Goal: Transaction & Acquisition: Purchase product/service

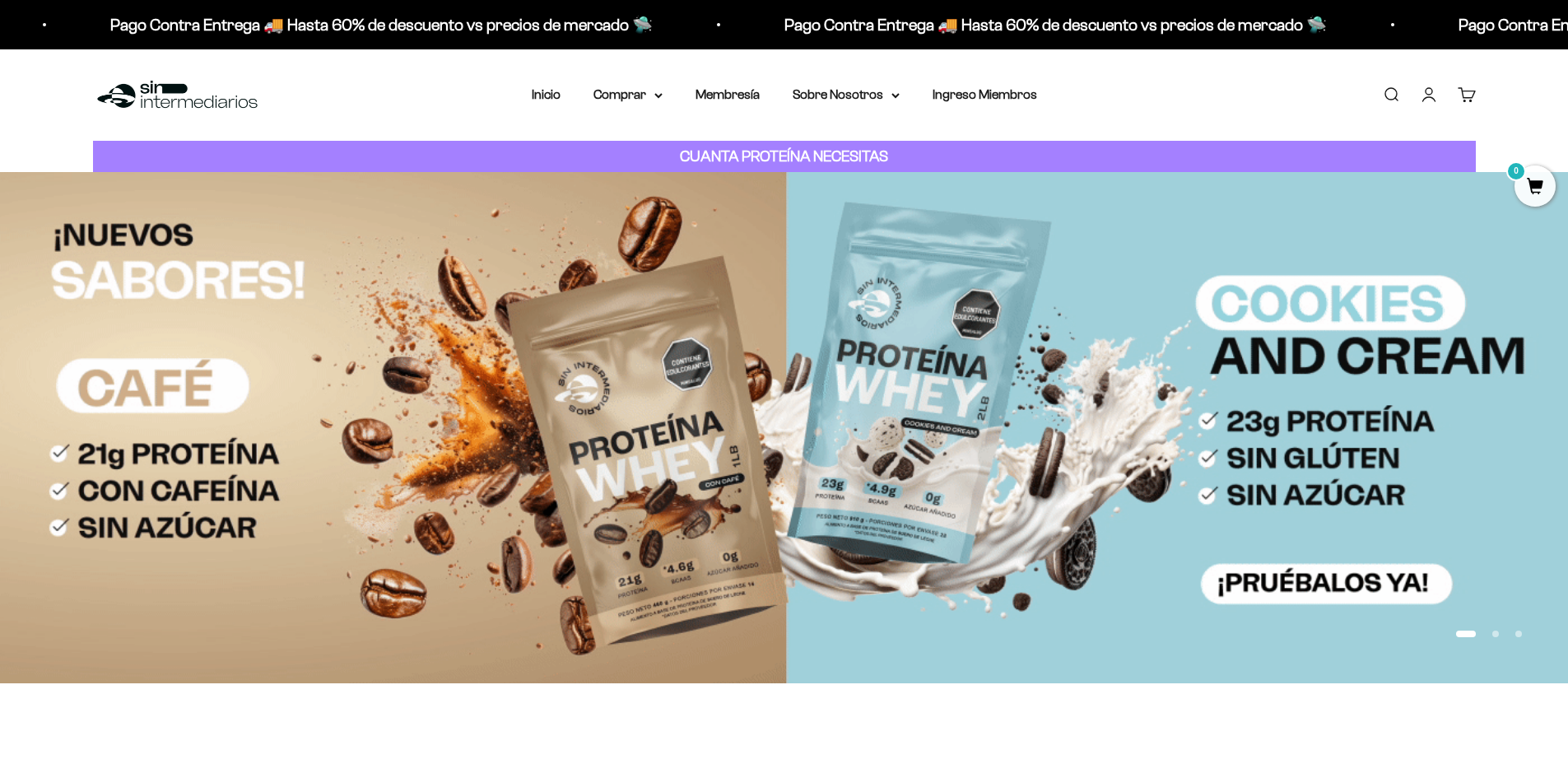
click at [1425, 99] on link "Iniciar sesión" at bounding box center [1428, 94] width 18 height 18
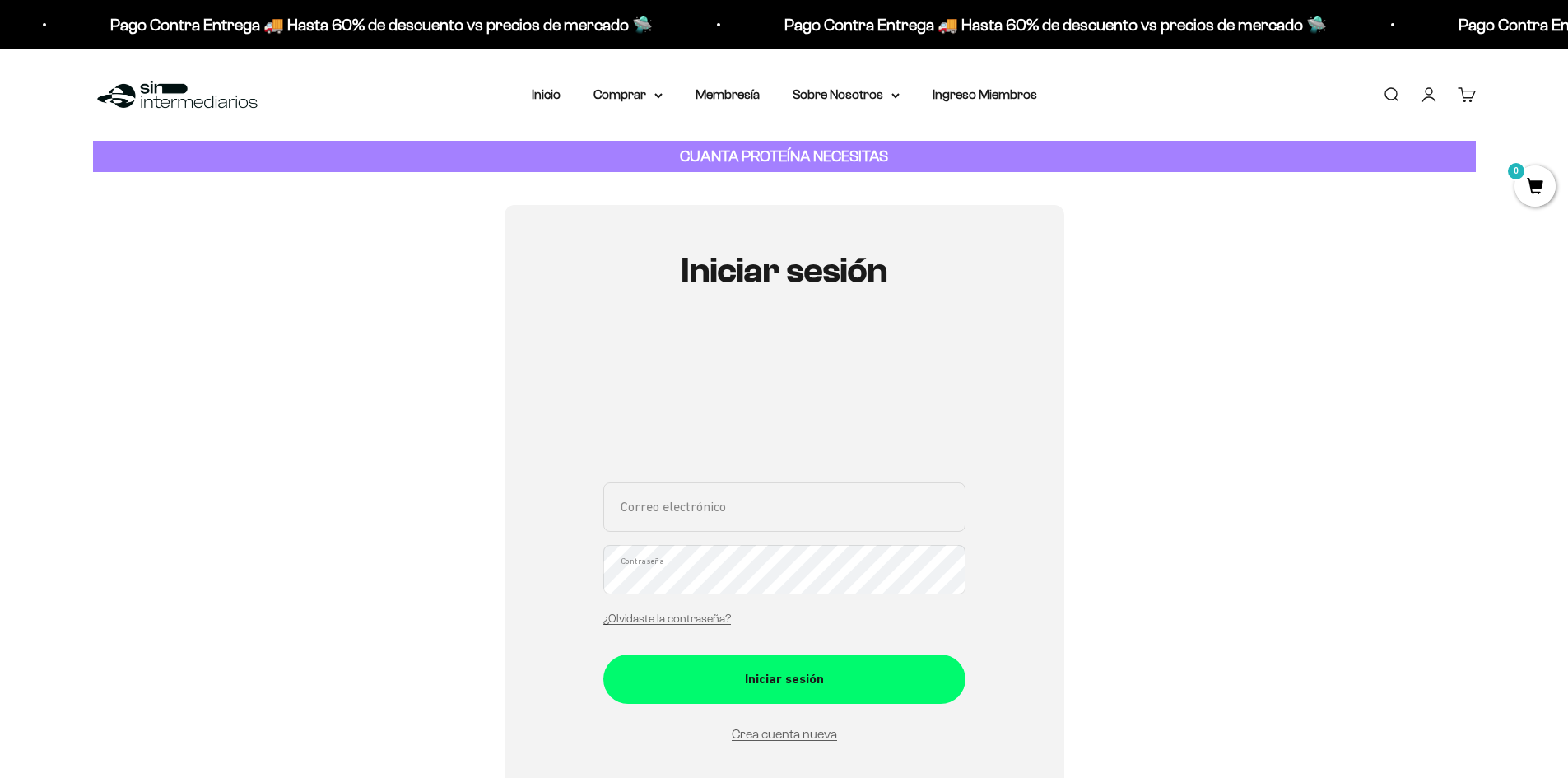
type input "[EMAIL_ADDRESS][DOMAIN_NAME]"
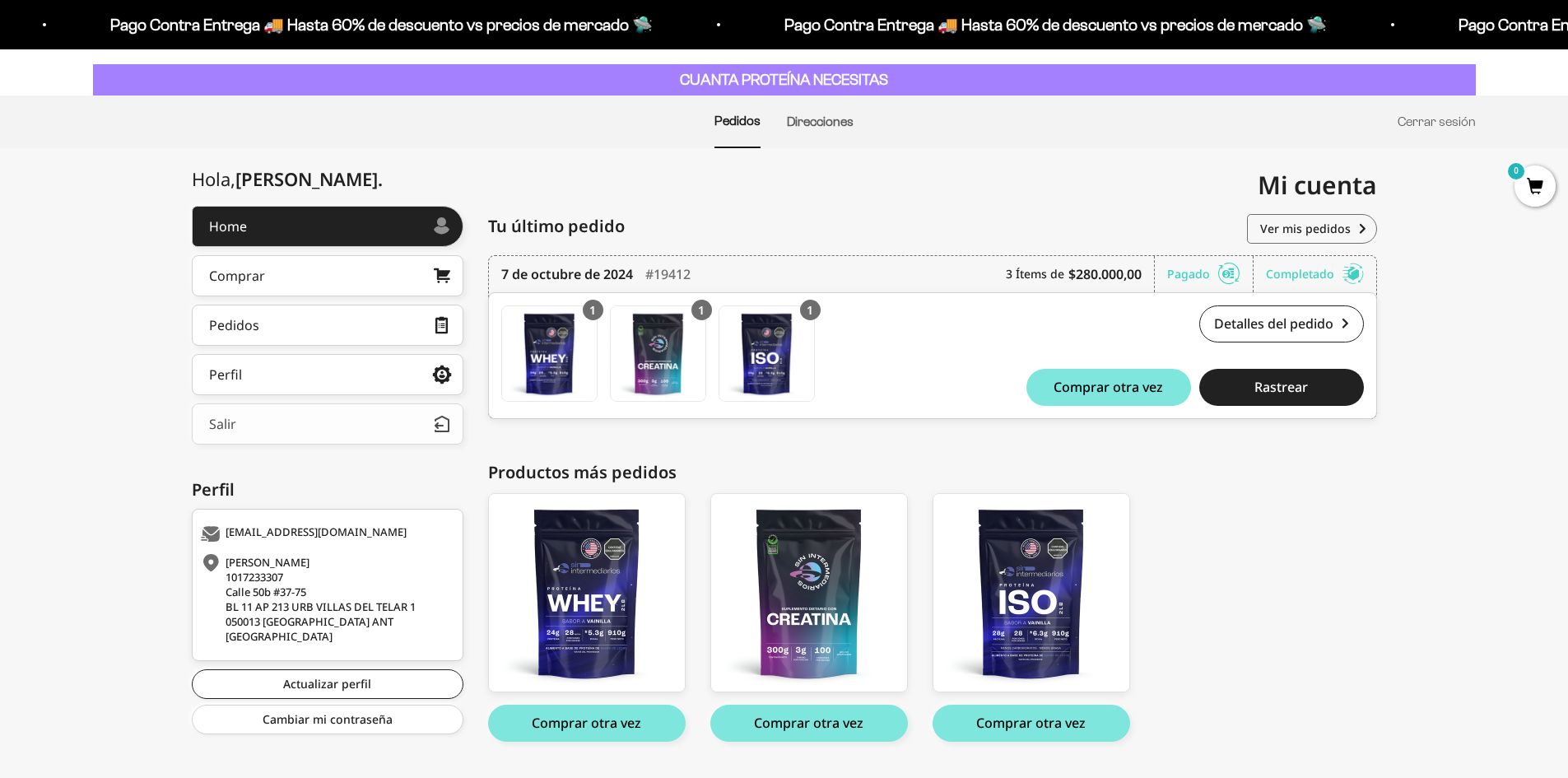
scroll to position [119, 0]
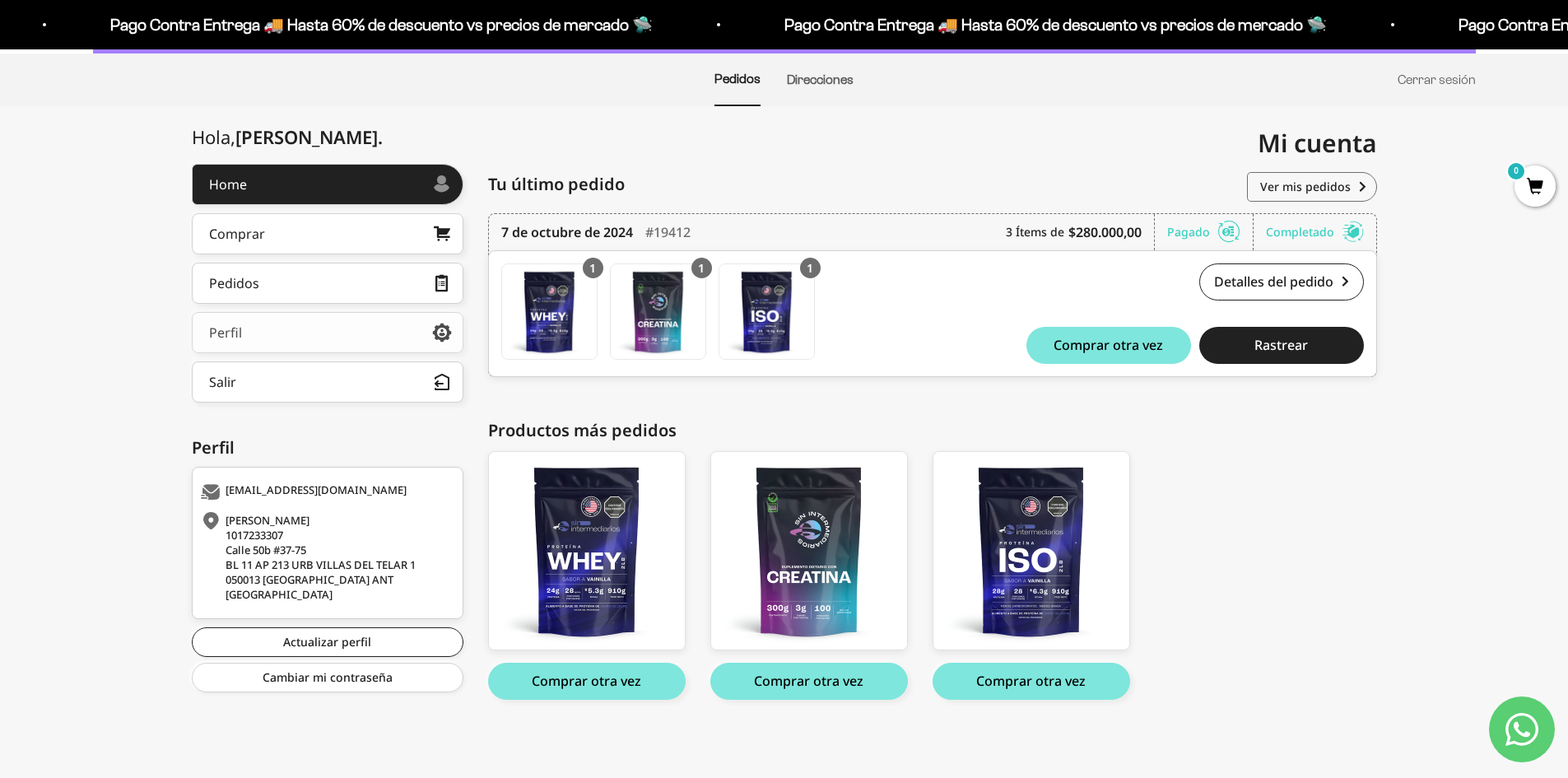
click at [402, 327] on link "Perfil" at bounding box center [328, 333] width 271 height 42
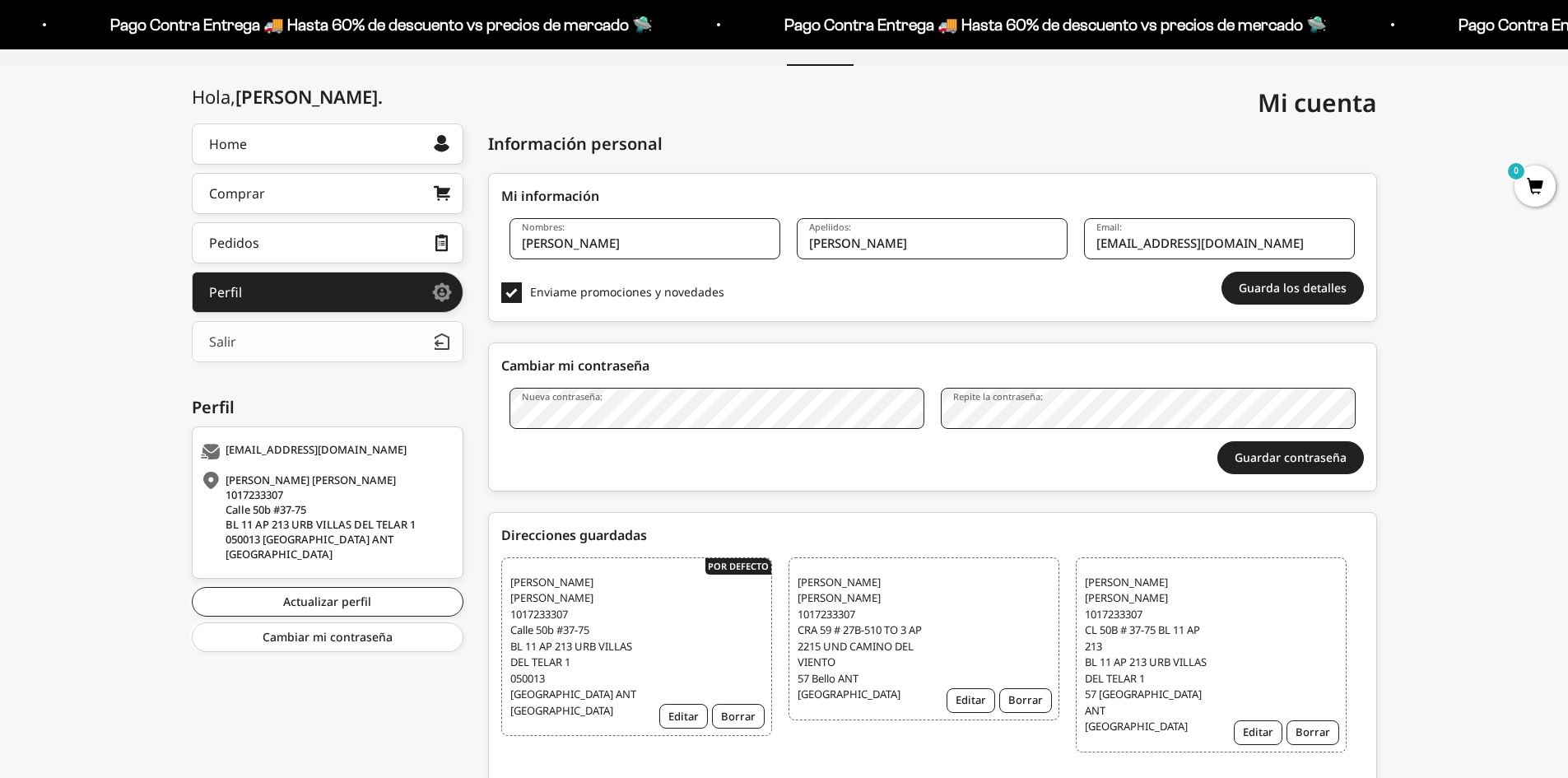
scroll to position [164, 0]
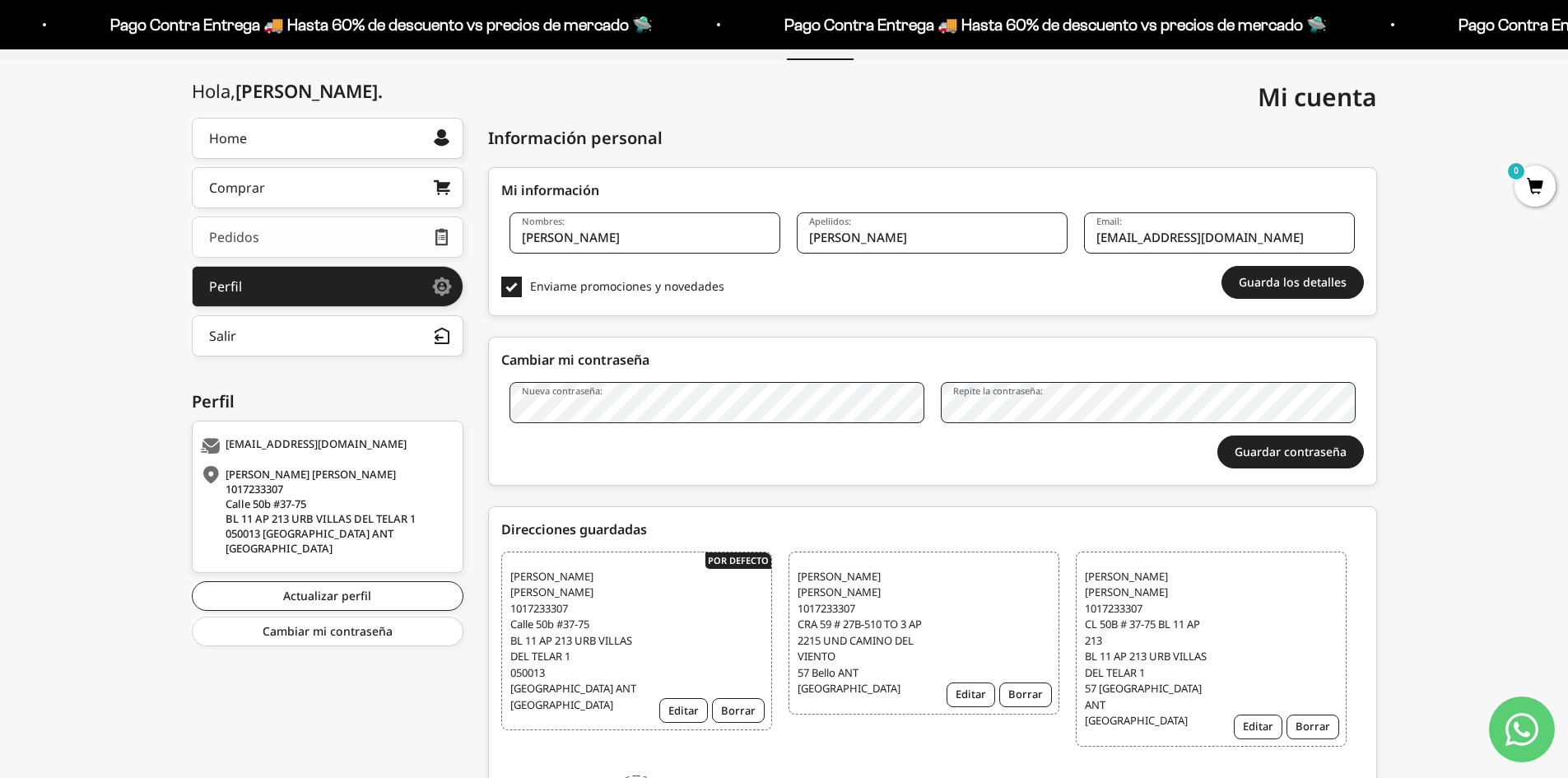
click at [300, 244] on link "Pedidos" at bounding box center [328, 238] width 271 height 42
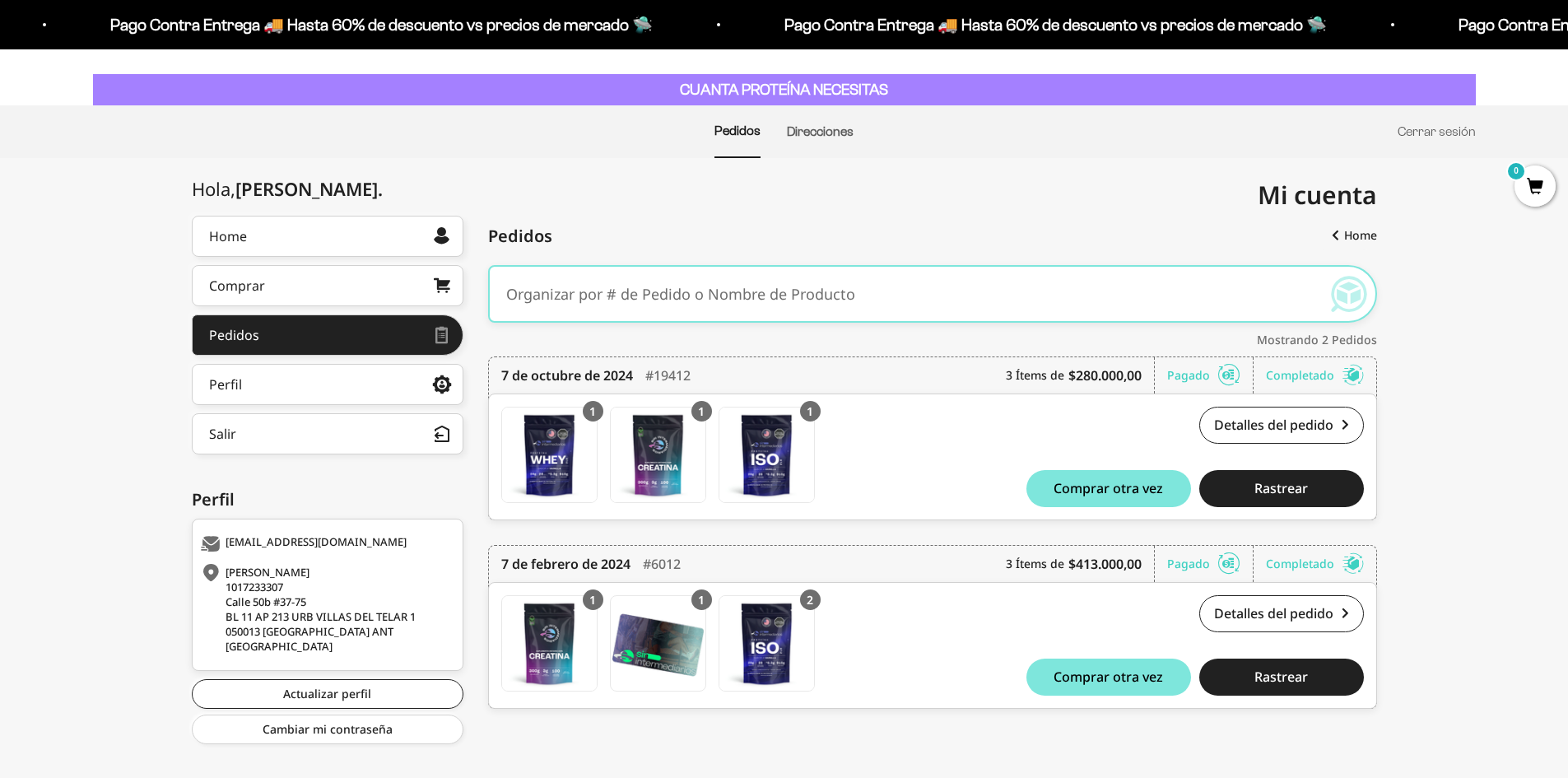
scroll to position [88, 0]
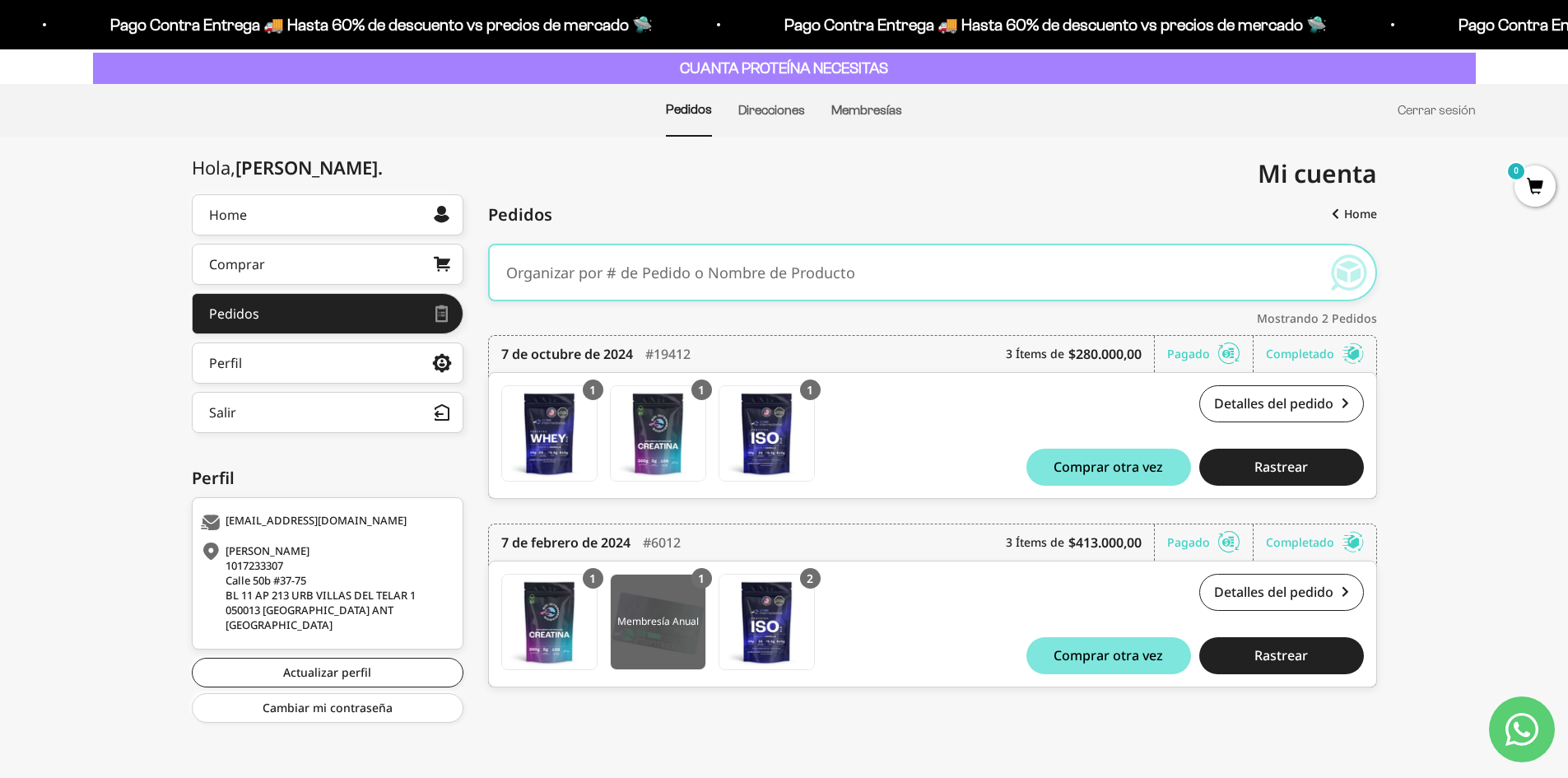
click at [674, 616] on img at bounding box center [658, 622] width 95 height 95
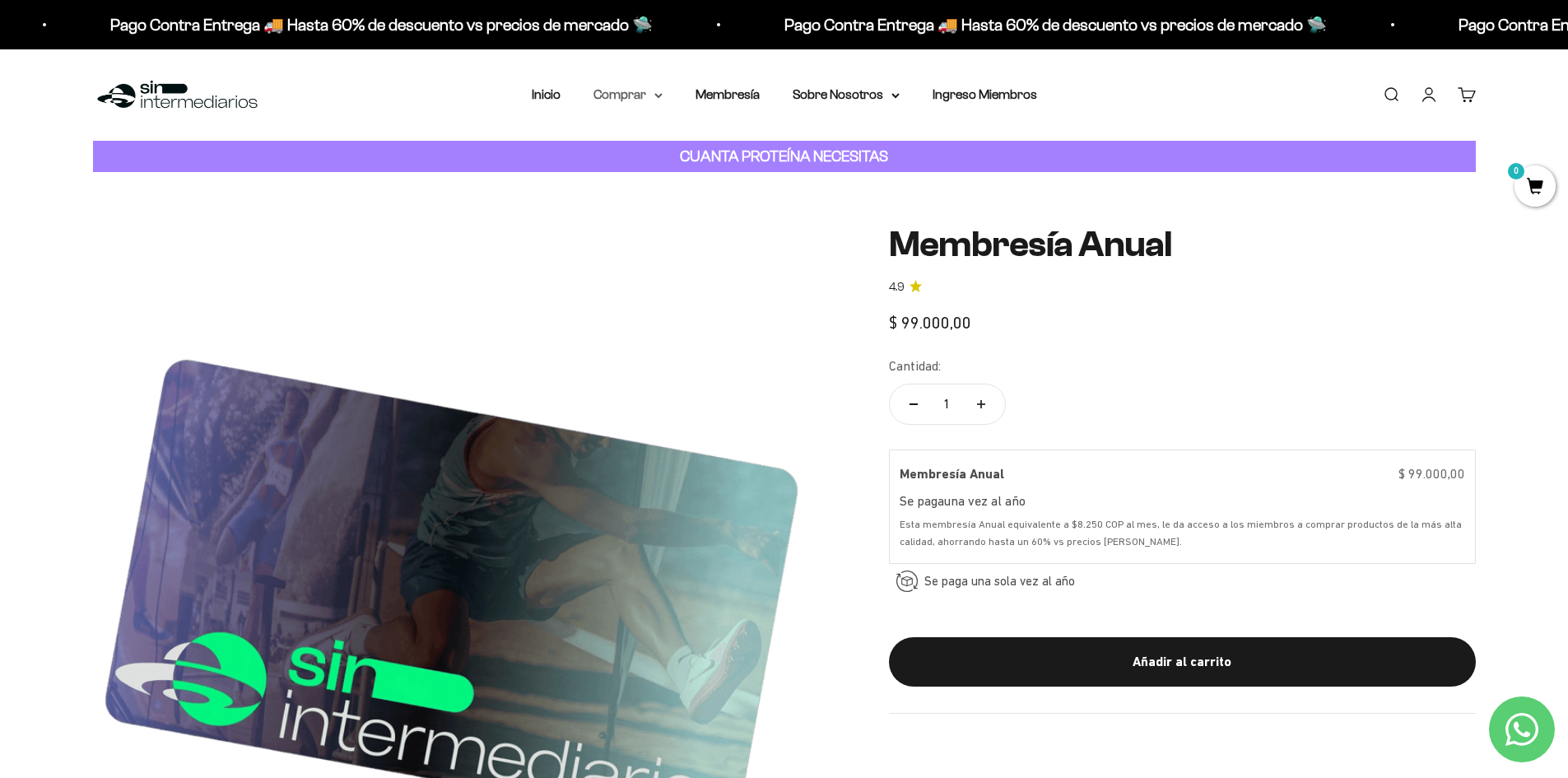
click at [638, 87] on summary "Comprar" at bounding box center [628, 95] width 69 height 22
click at [726, 149] on summary "Proteínas" at bounding box center [670, 147] width 136 height 22
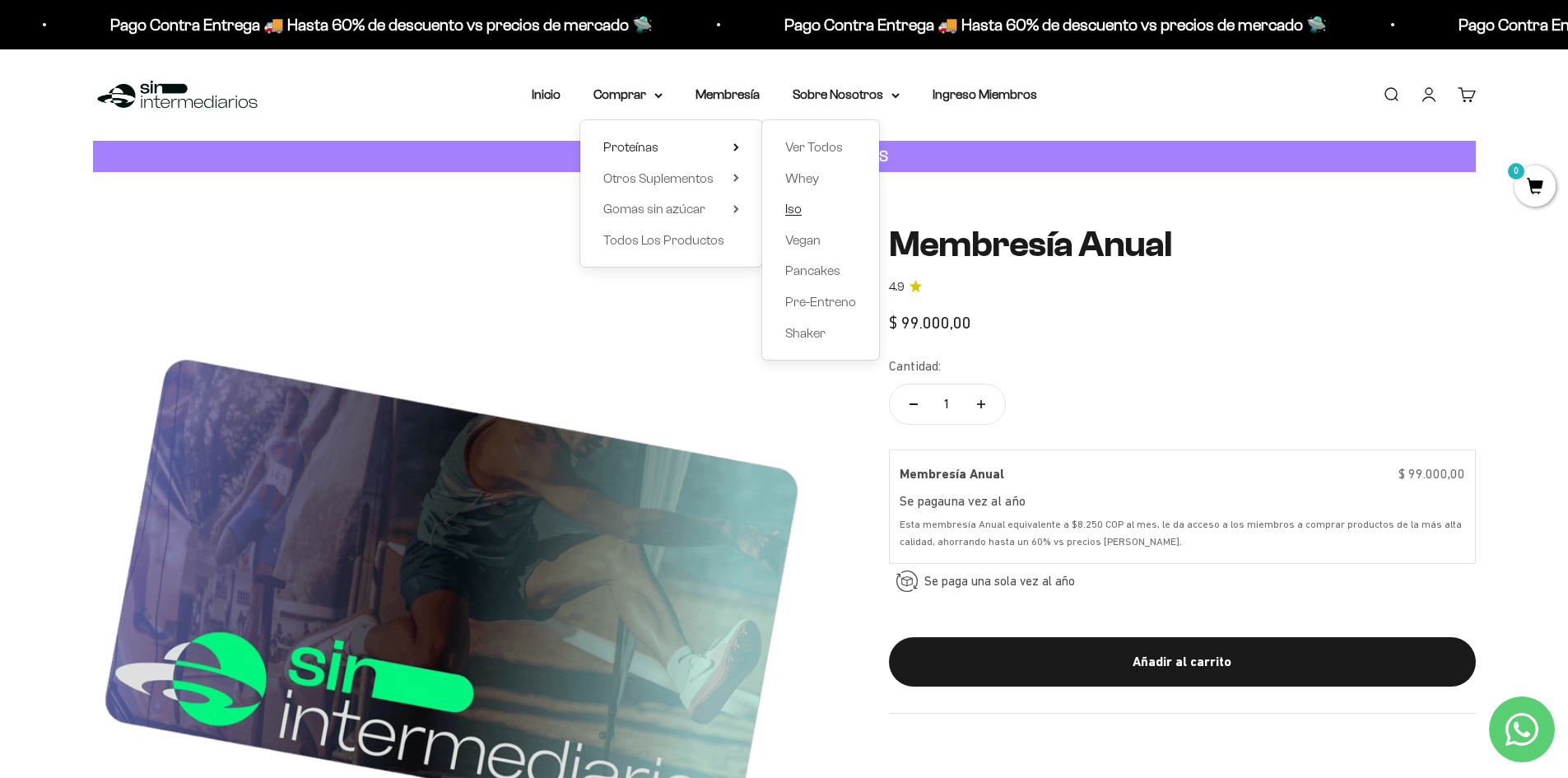
click at [796, 204] on span "Iso" at bounding box center [793, 209] width 17 height 14
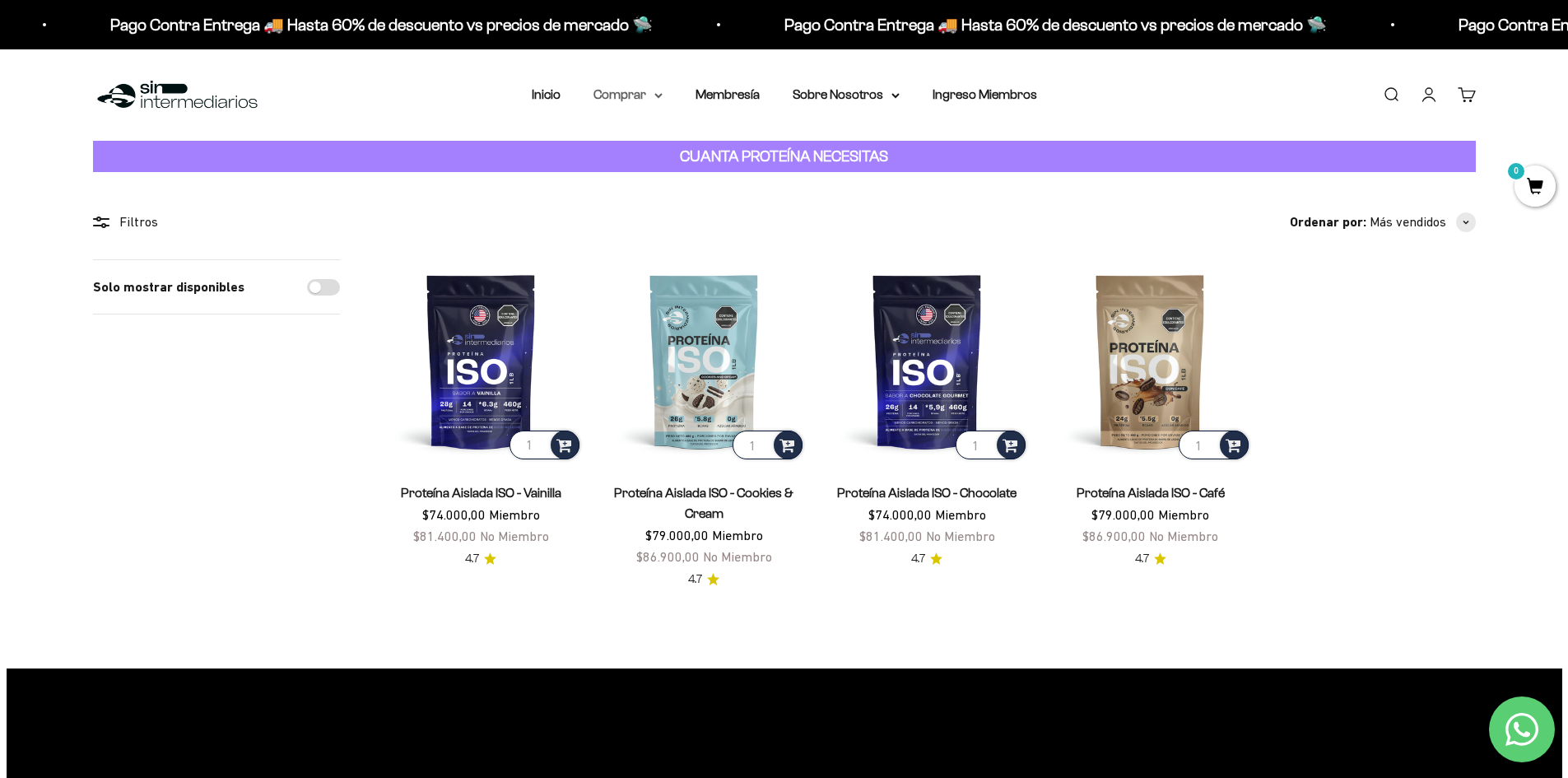
click at [644, 99] on summary "Comprar" at bounding box center [628, 95] width 69 height 22
click at [628, 149] on span "Proteínas" at bounding box center [631, 146] width 55 height 14
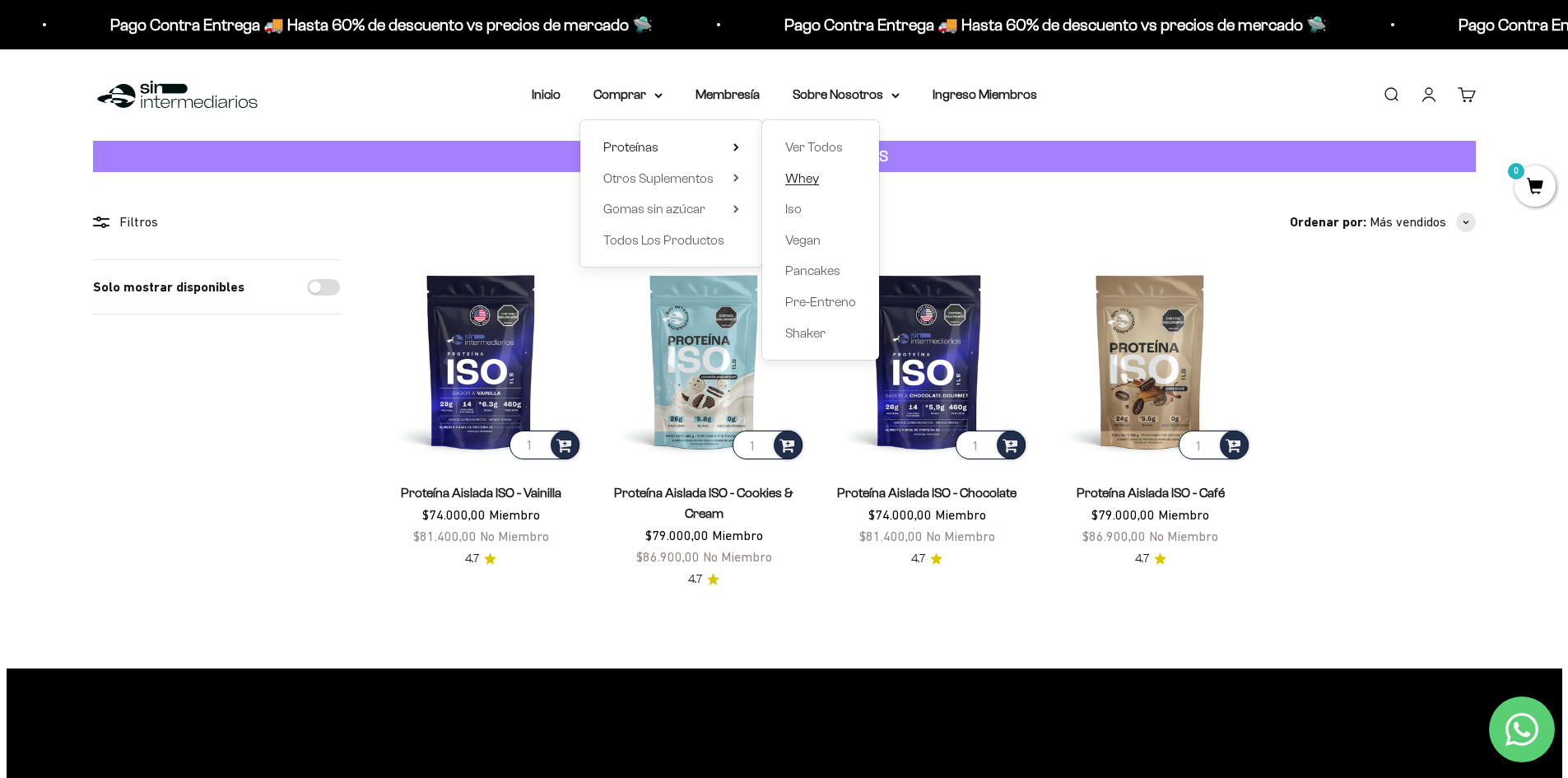
click at [812, 175] on span "Whey" at bounding box center [802, 178] width 34 height 14
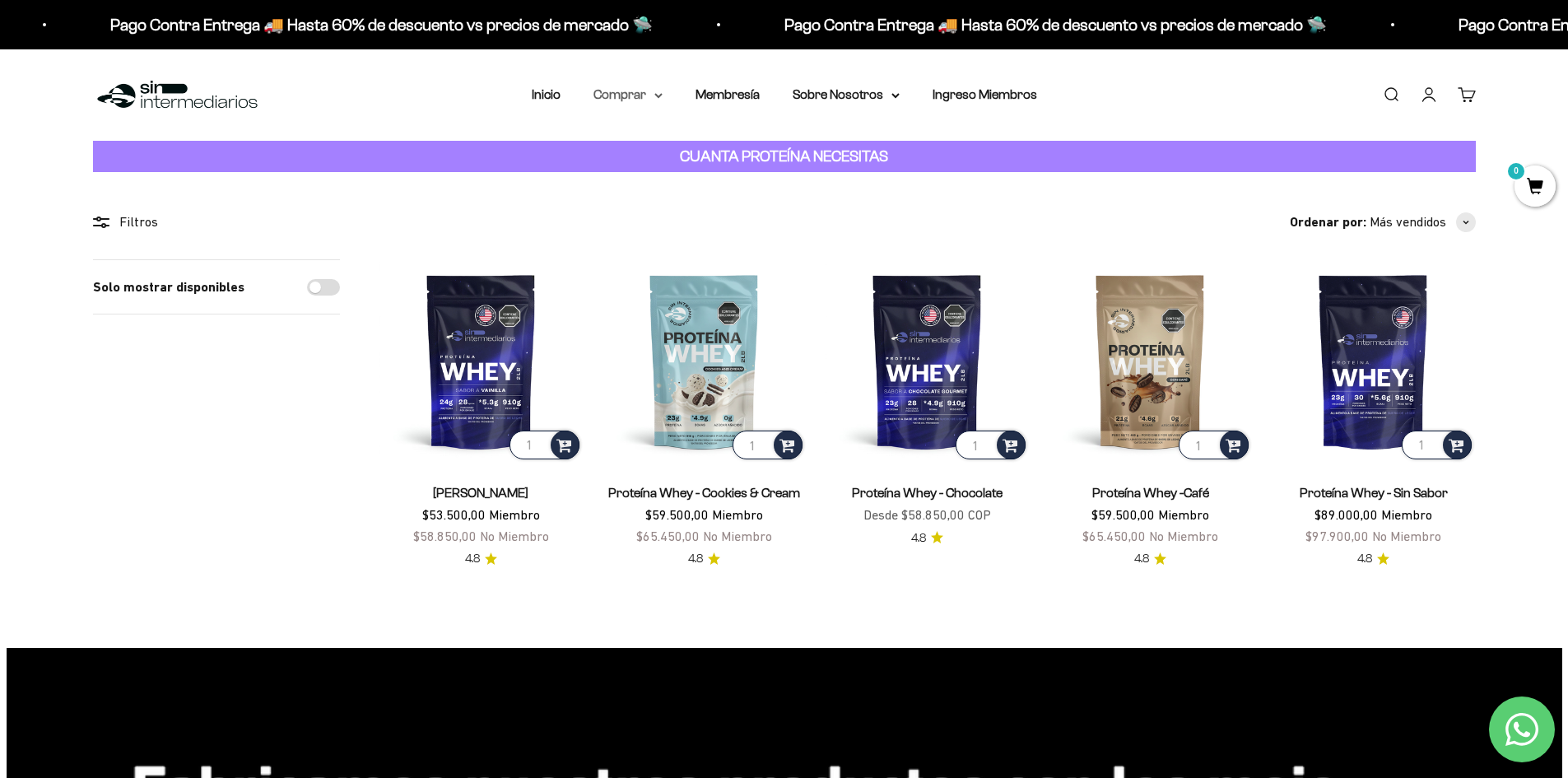
click at [634, 91] on summary "Comprar" at bounding box center [628, 95] width 69 height 22
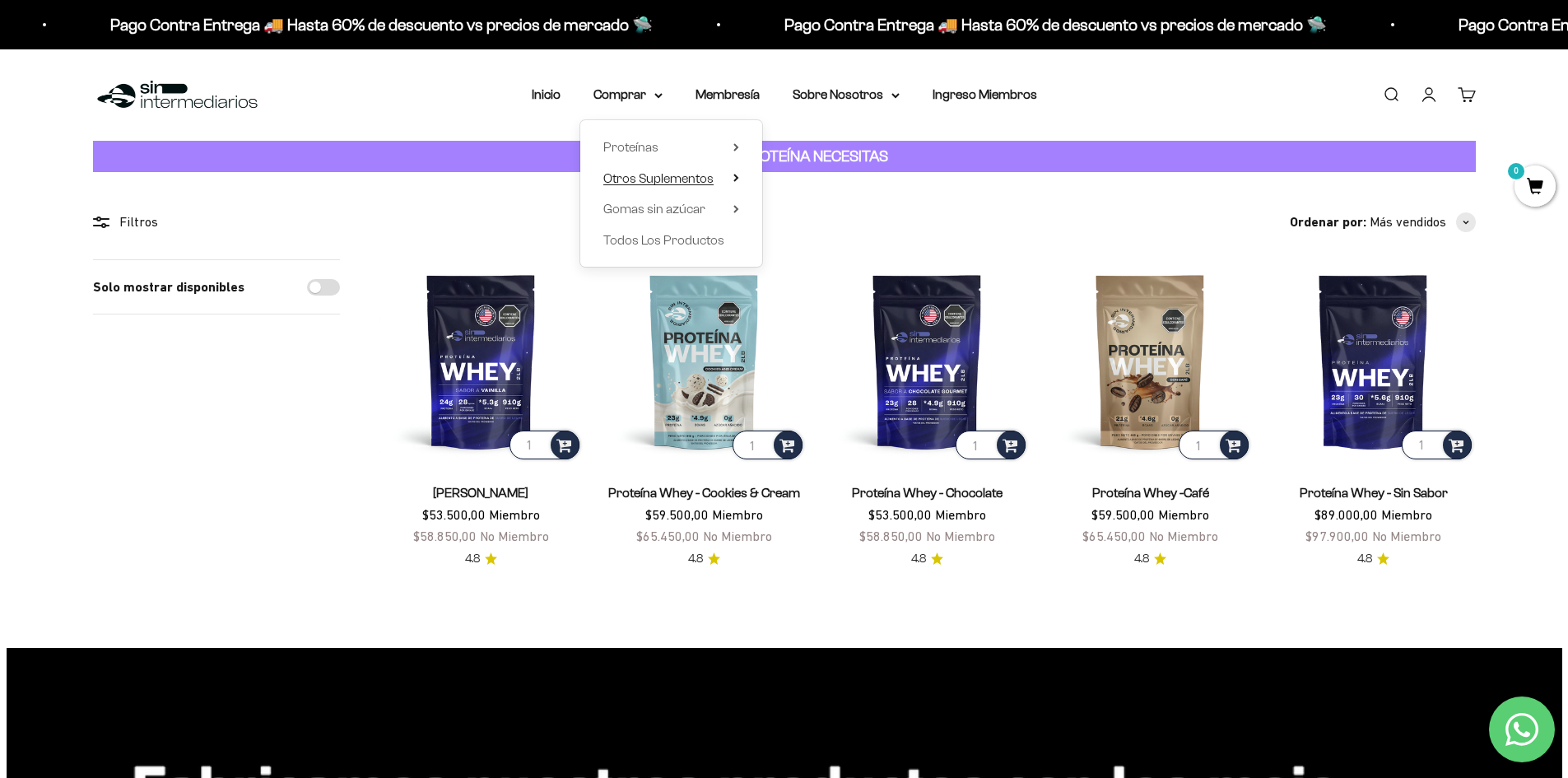
click at [719, 175] on summary "Otros Suplementos" at bounding box center [670, 179] width 136 height 22
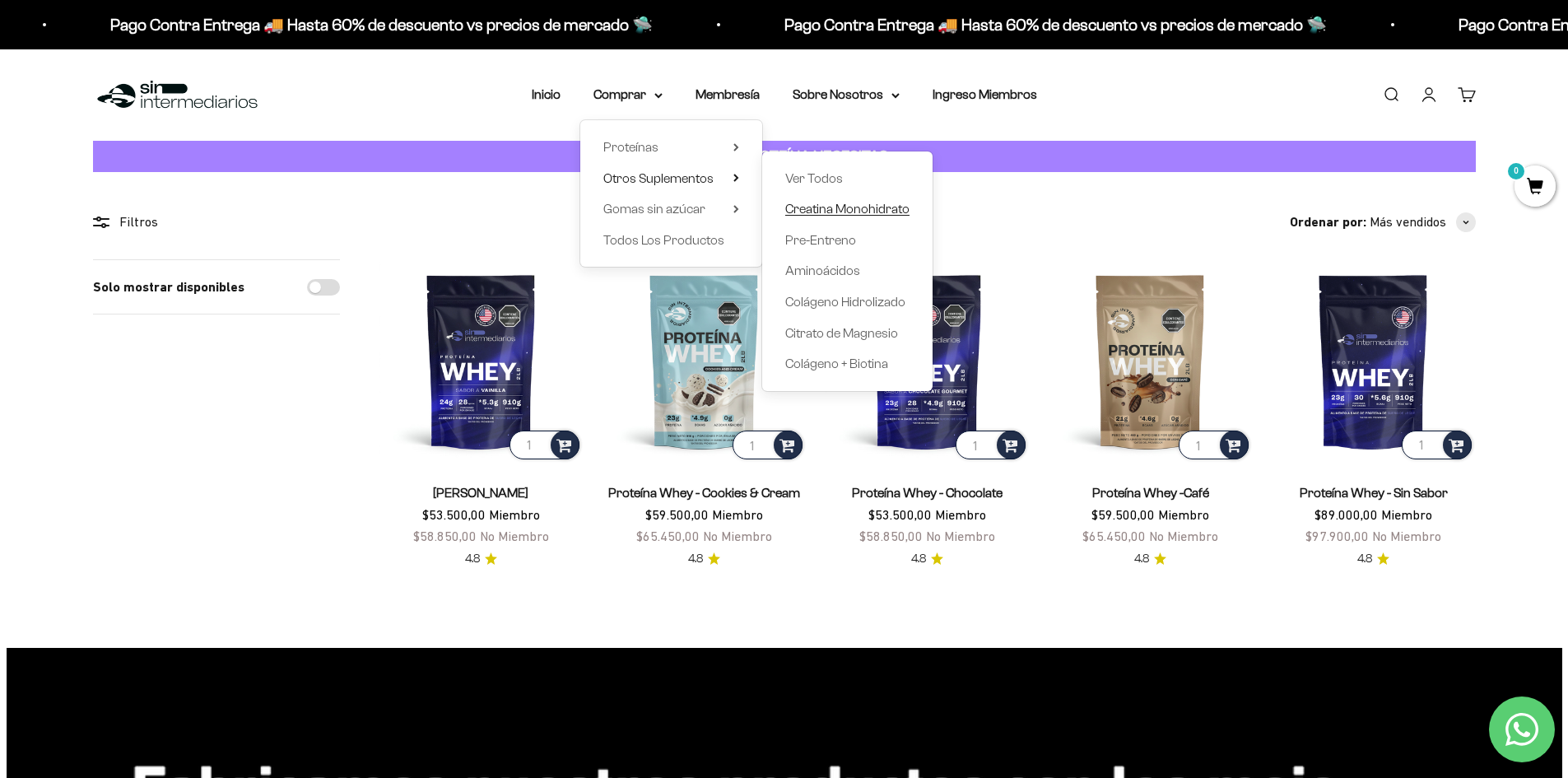
click at [853, 212] on span "Creatina Monohidrato" at bounding box center [847, 209] width 125 height 14
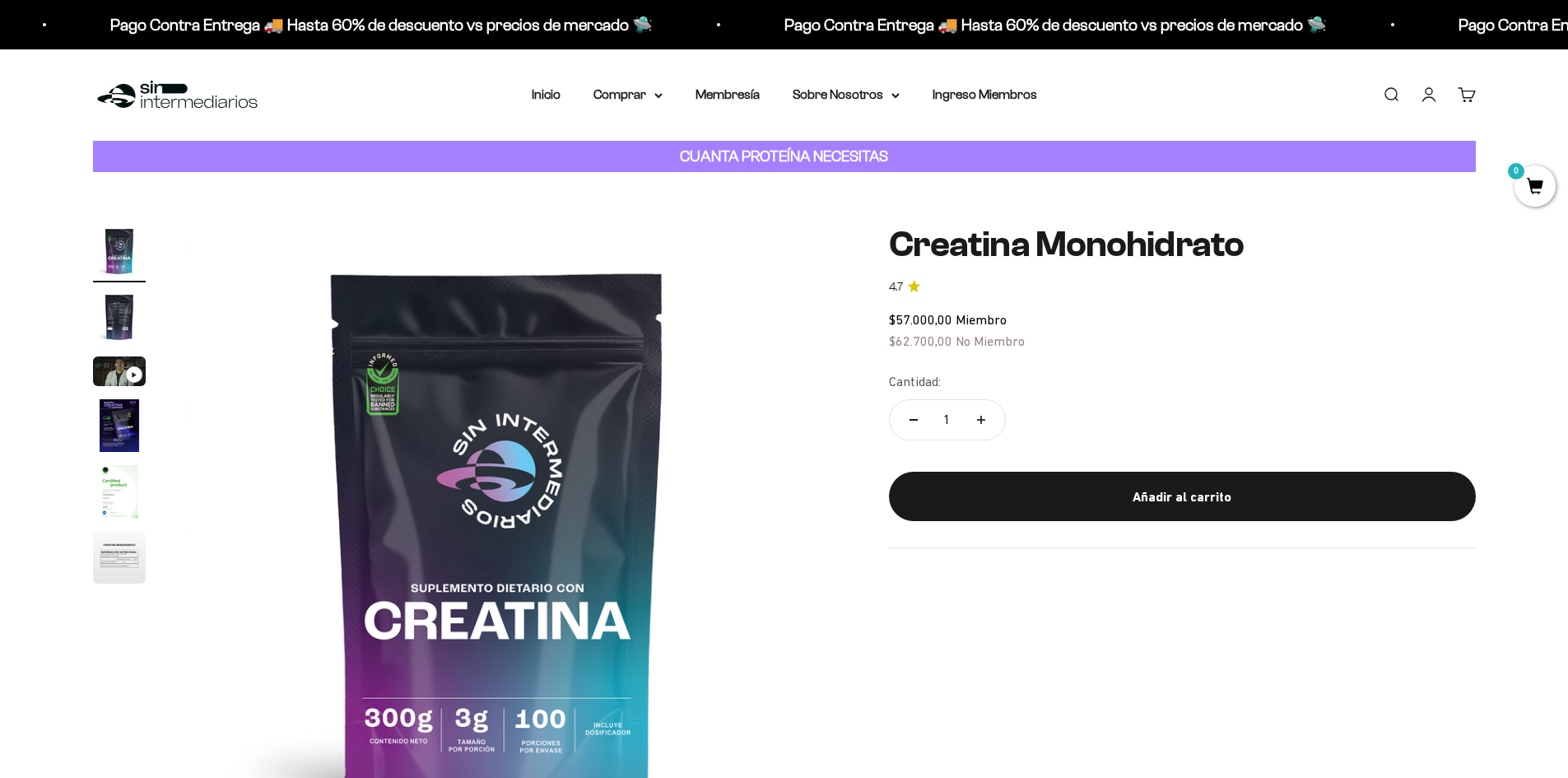
click at [140, 315] on img "Ir al artículo 2" at bounding box center [119, 317] width 52 height 52
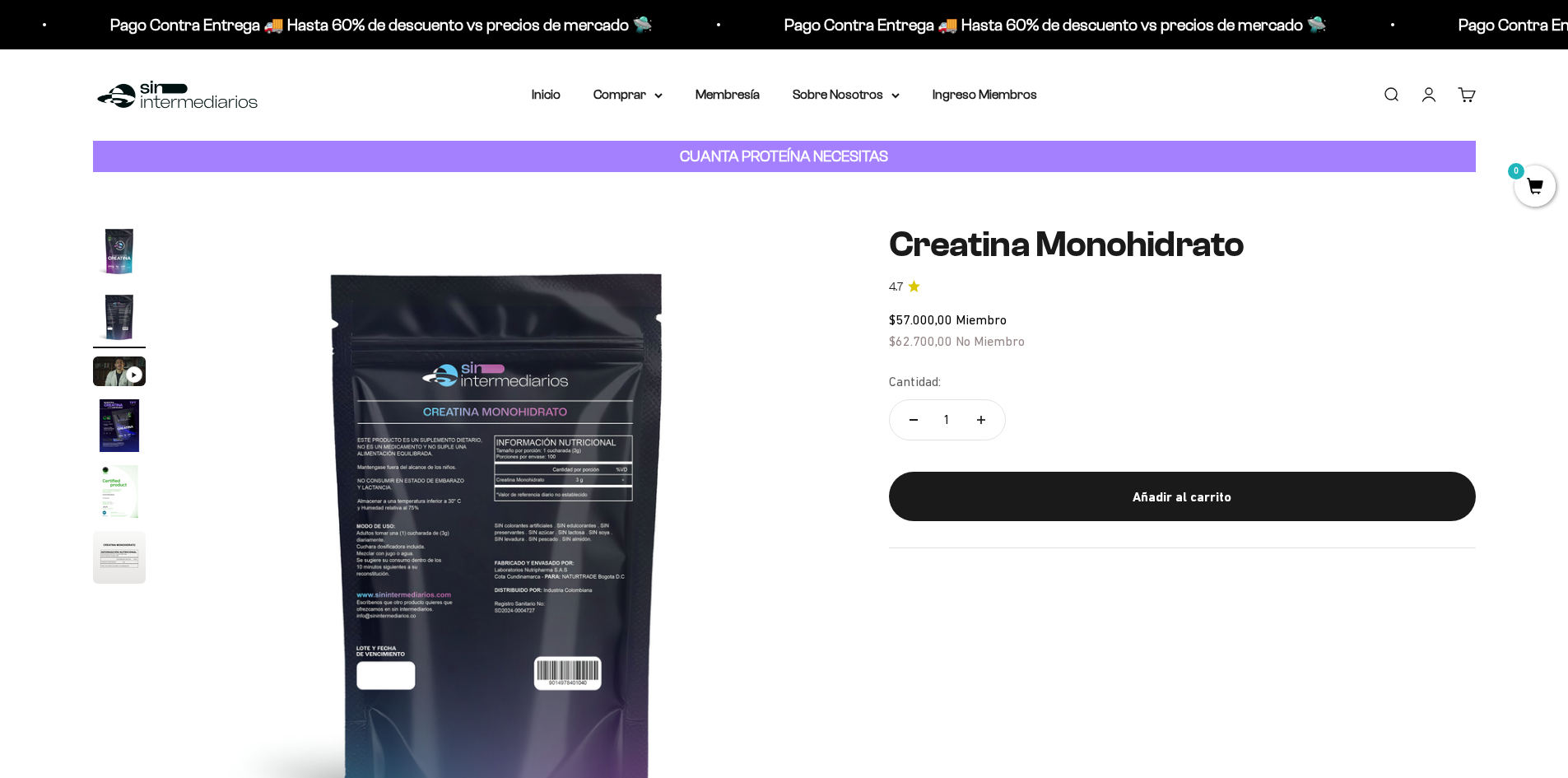
click at [125, 380] on img "Ir al artículo 3" at bounding box center [119, 371] width 52 height 30
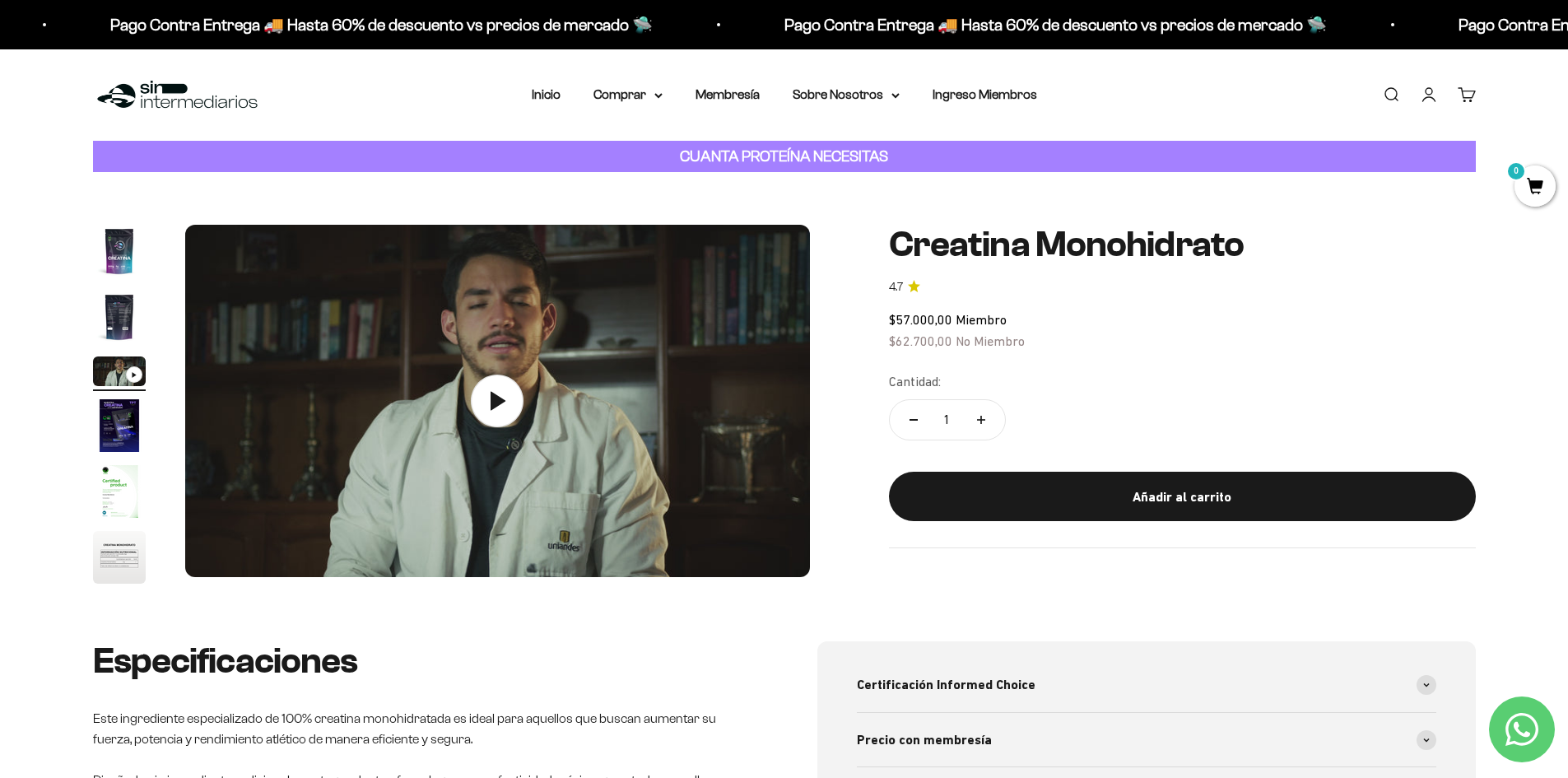
click at [134, 269] on img "Ir al artículo 1" at bounding box center [119, 250] width 52 height 52
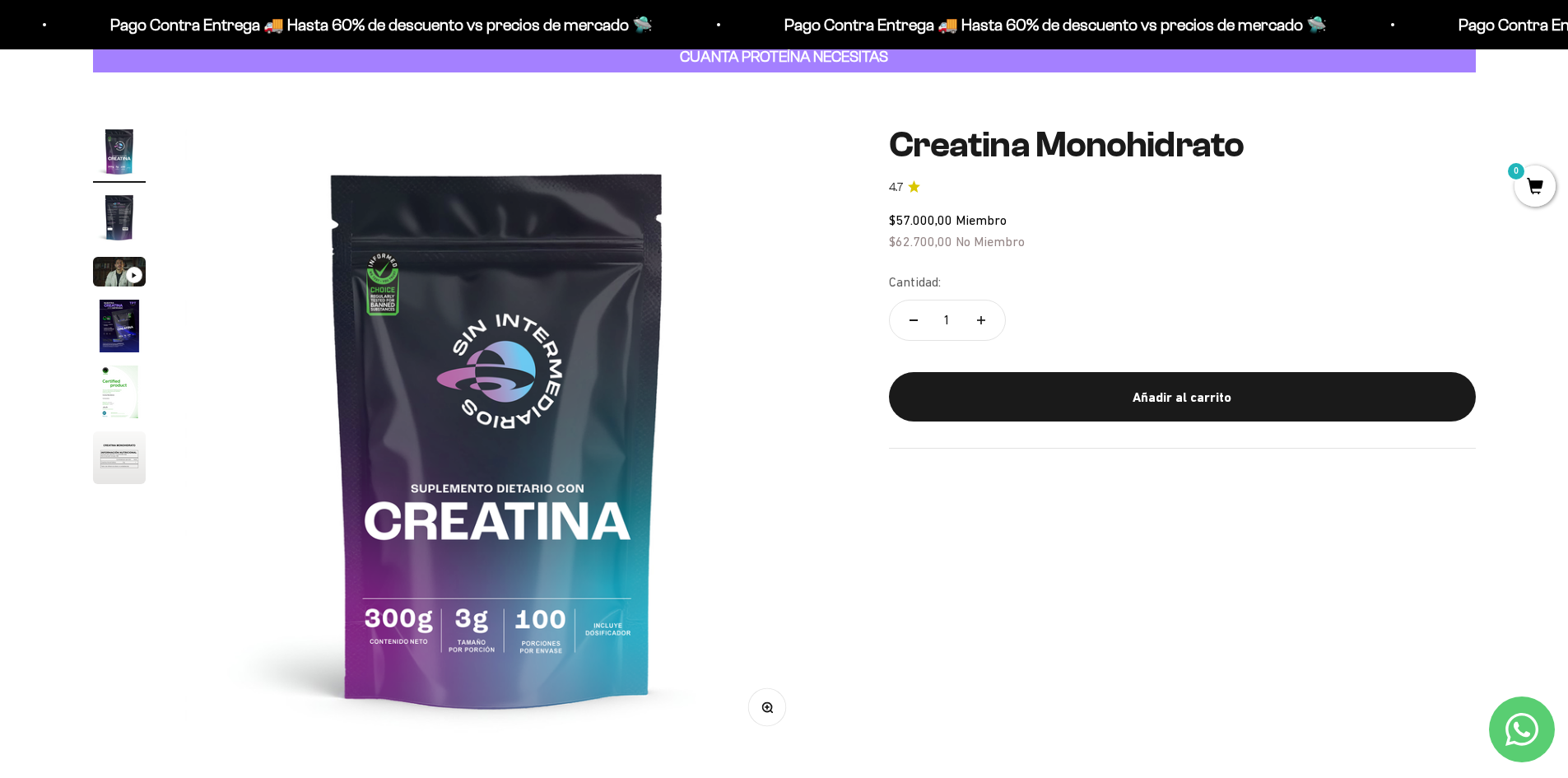
scroll to position [164, 0]
